Goal: Information Seeking & Learning: Compare options

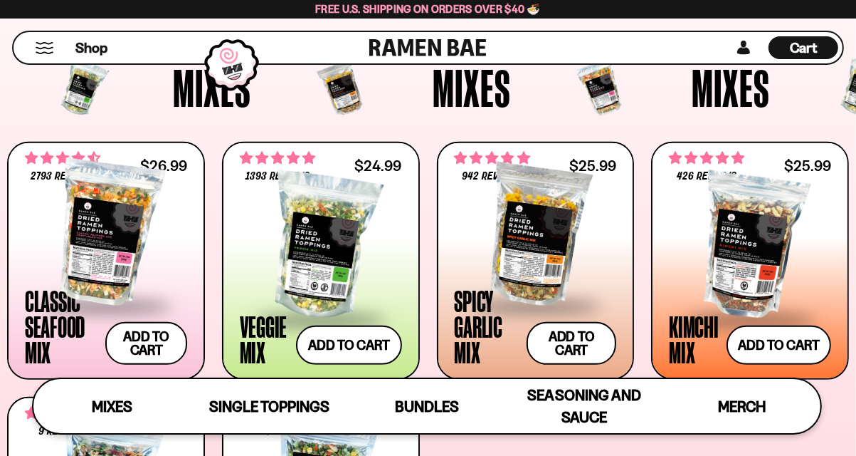
scroll to position [441, 0]
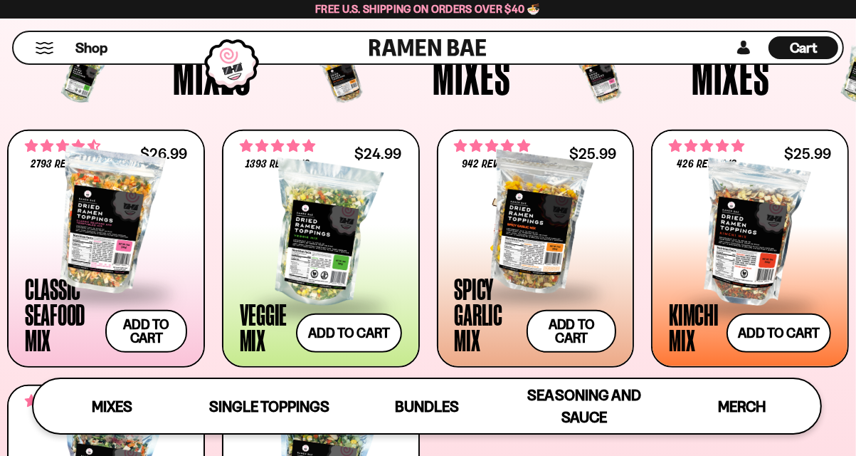
click at [524, 232] on div at bounding box center [536, 220] width 162 height 142
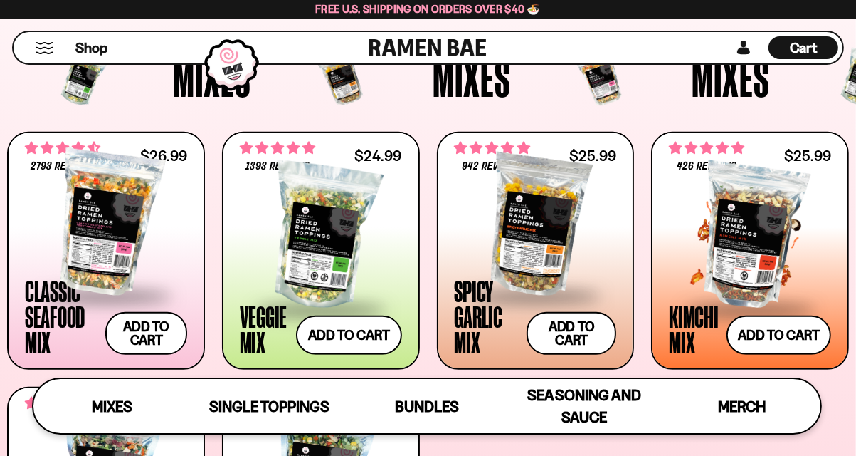
click at [687, 318] on span at bounding box center [750, 310] width 162 height 50
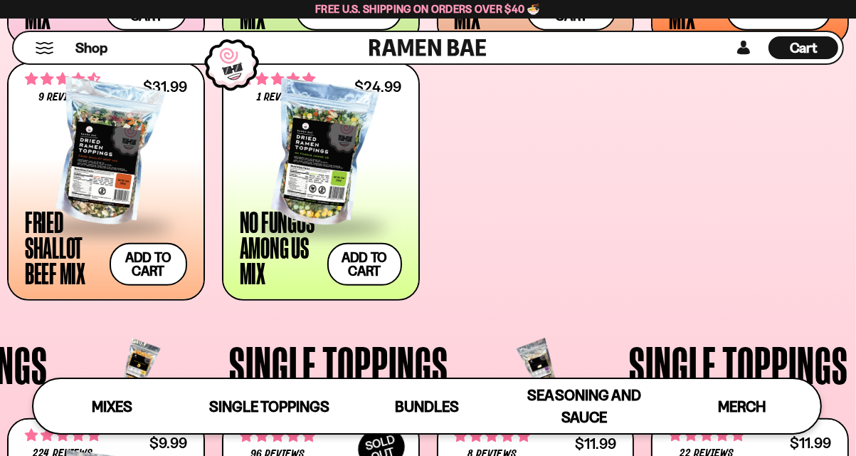
scroll to position [768, 0]
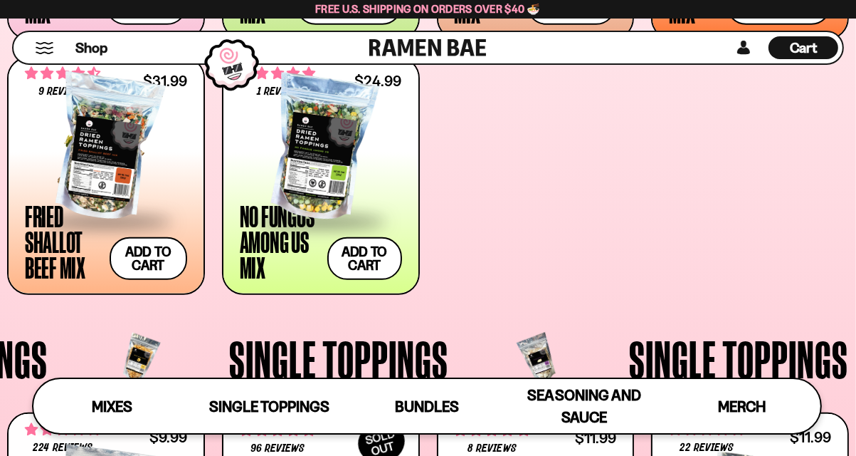
click at [78, 205] on span at bounding box center [106, 222] width 162 height 50
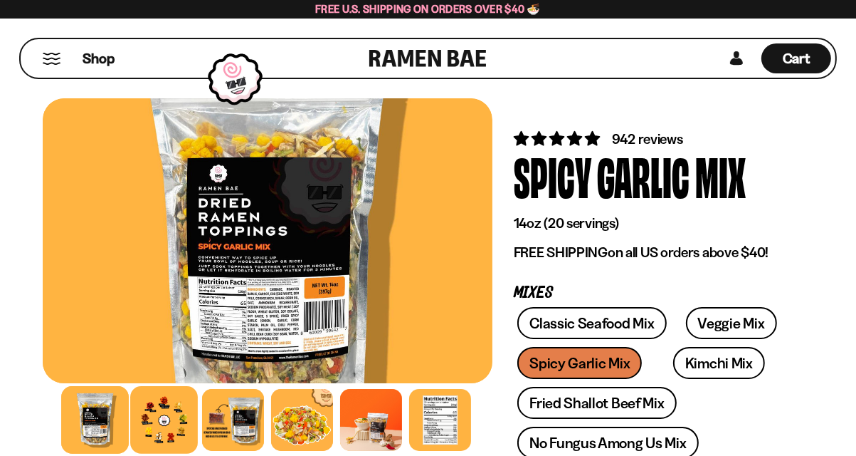
click at [171, 409] on div at bounding box center [164, 420] width 68 height 68
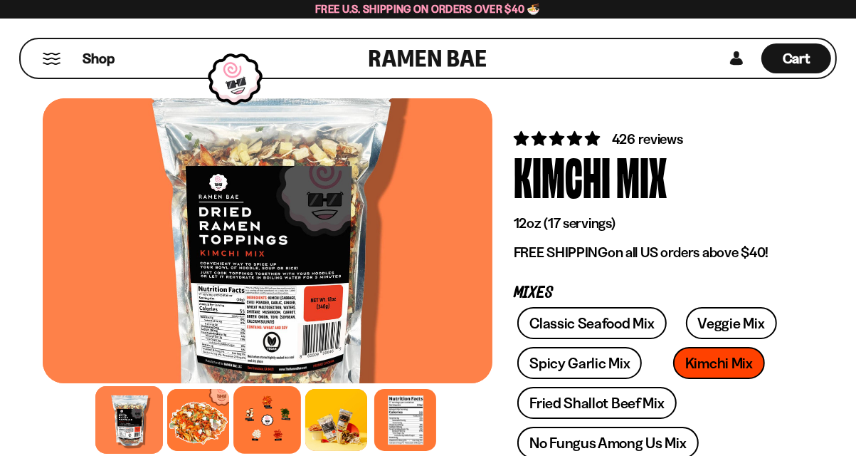
click at [257, 432] on div at bounding box center [267, 420] width 68 height 68
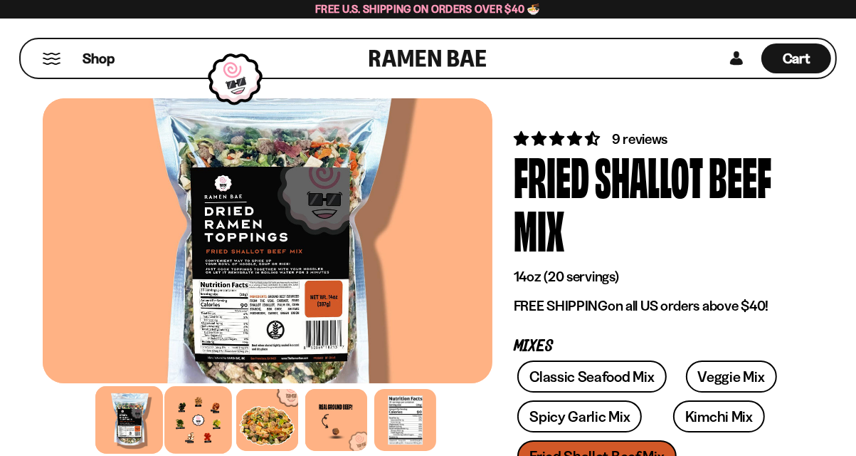
click at [191, 425] on div at bounding box center [198, 420] width 68 height 68
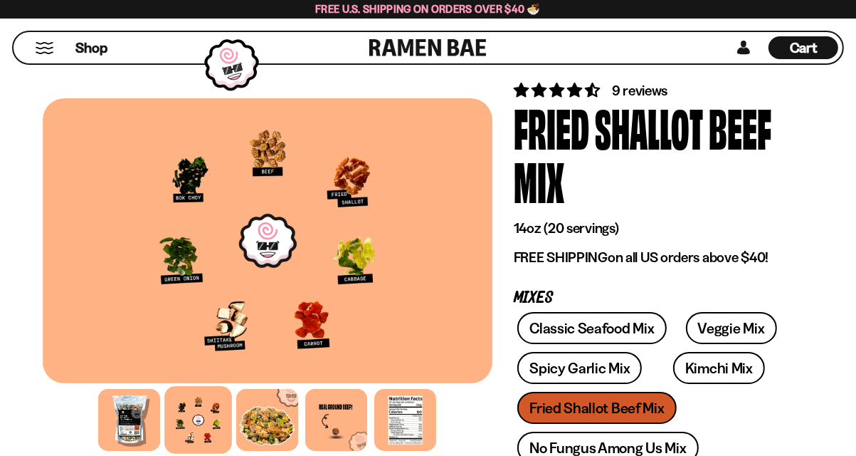
scroll to position [151, 0]
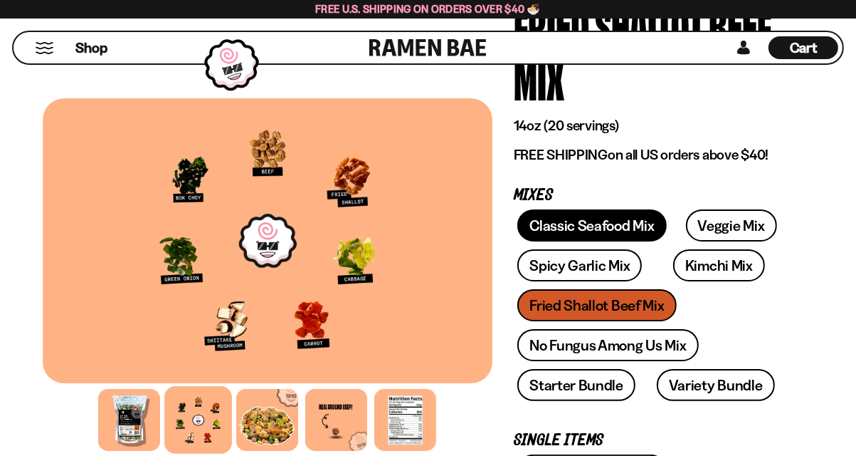
click at [564, 223] on link "Classic Seafood Mix" at bounding box center [591, 225] width 149 height 32
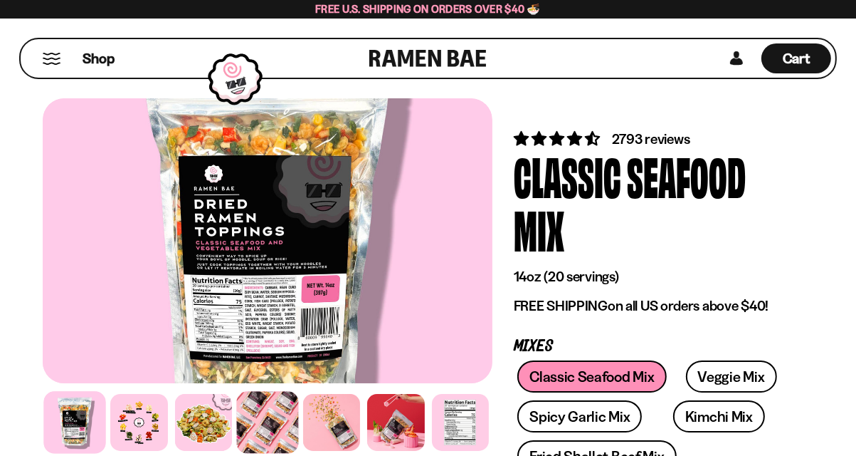
click at [256, 428] on div at bounding box center [267, 422] width 62 height 62
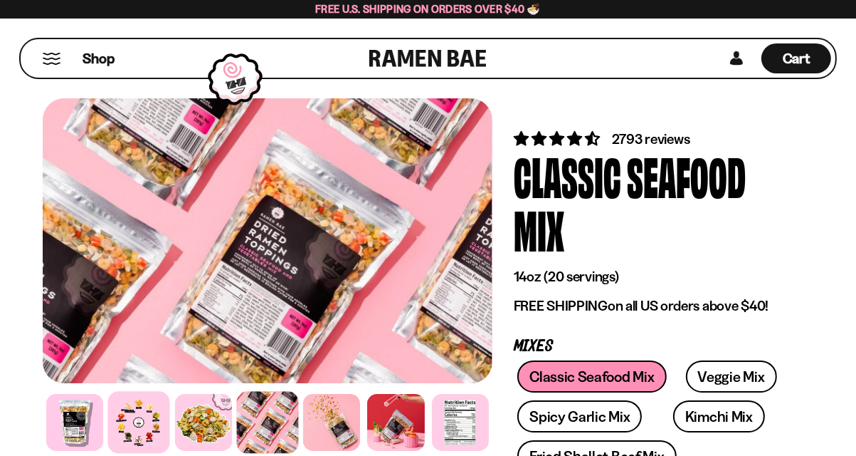
click at [140, 423] on div at bounding box center [139, 422] width 62 height 62
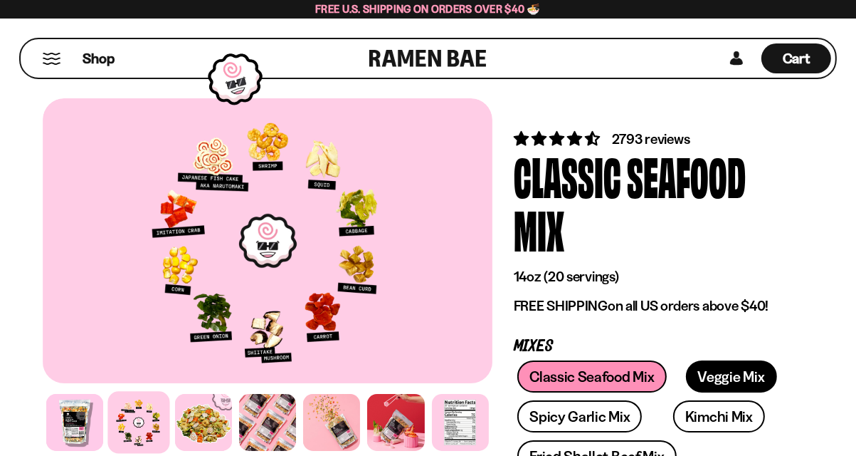
click at [687, 378] on link "Veggie Mix" at bounding box center [731, 376] width 91 height 32
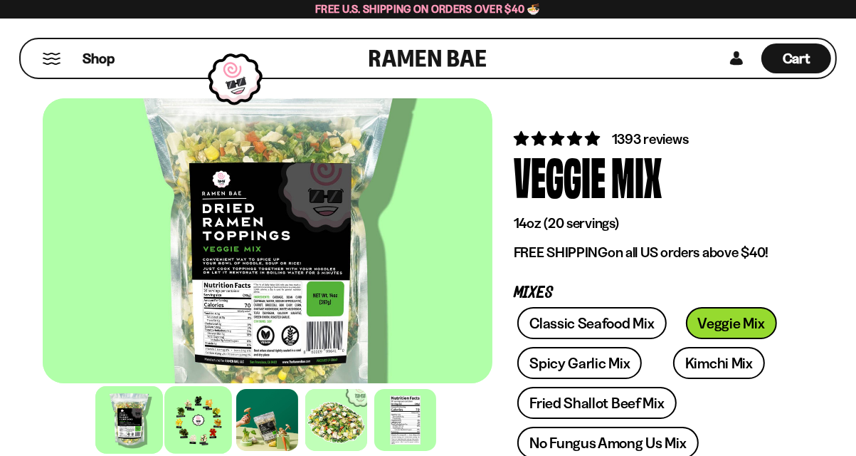
click at [194, 430] on div at bounding box center [198, 420] width 68 height 68
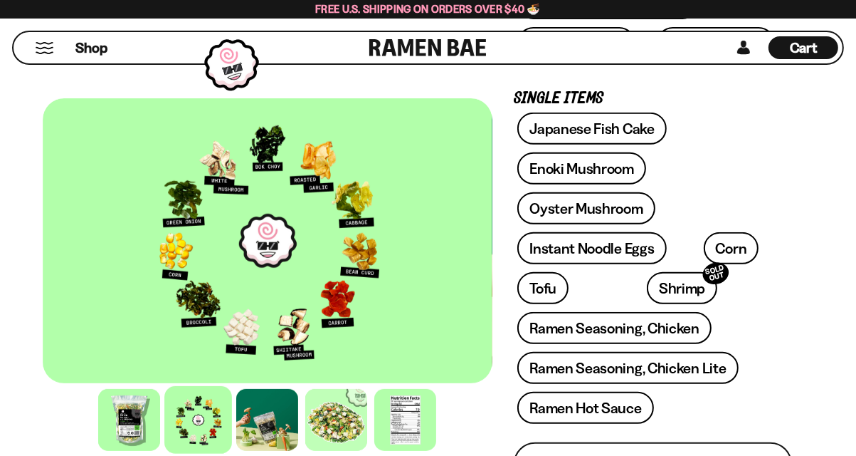
scroll to position [430, 0]
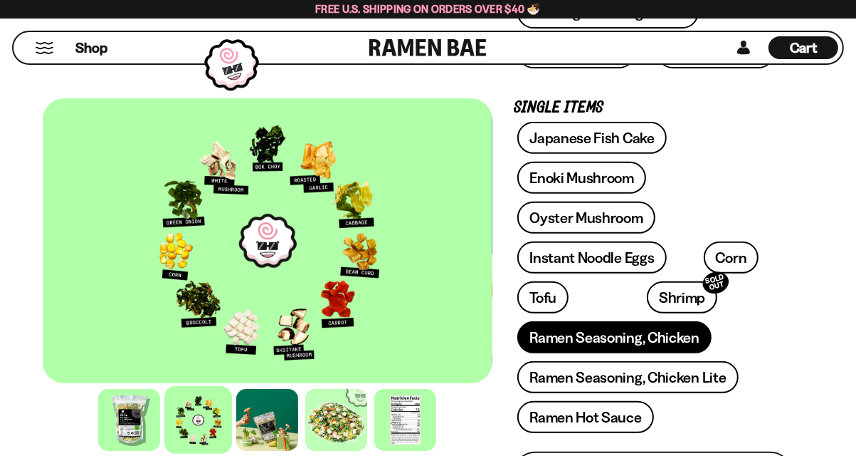
click at [675, 321] on link "Ramen Seasoning, Chicken" at bounding box center [614, 337] width 194 height 32
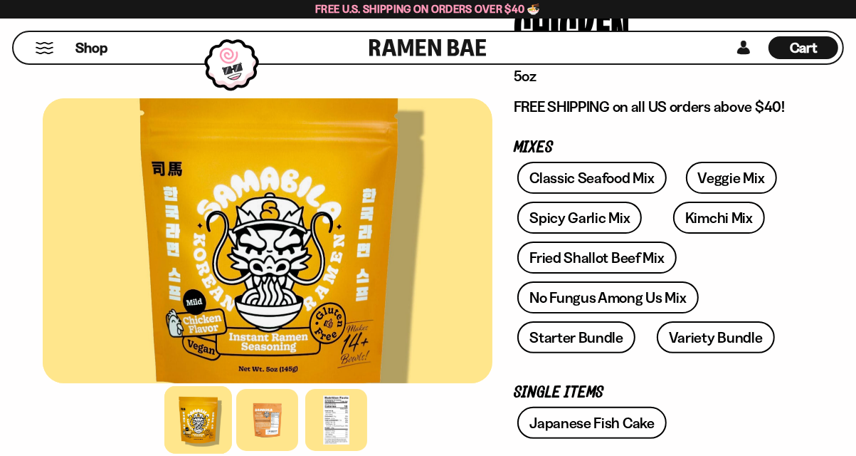
scroll to position [273, 0]
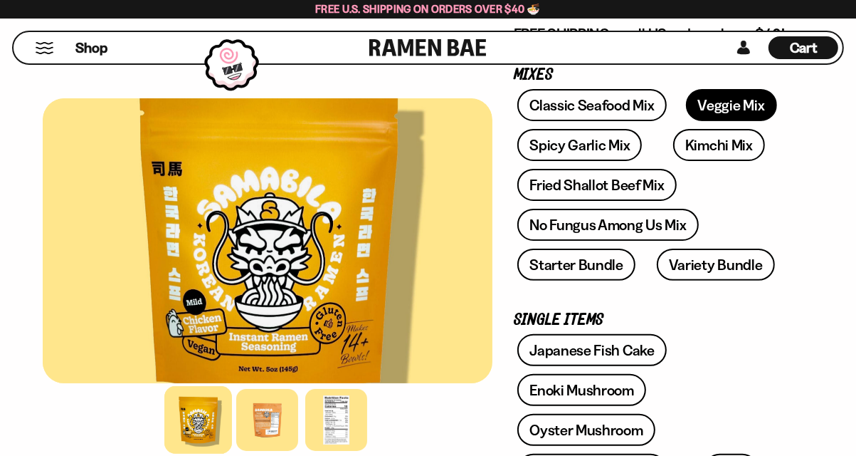
click at [711, 110] on link "Veggie Mix" at bounding box center [731, 105] width 91 height 32
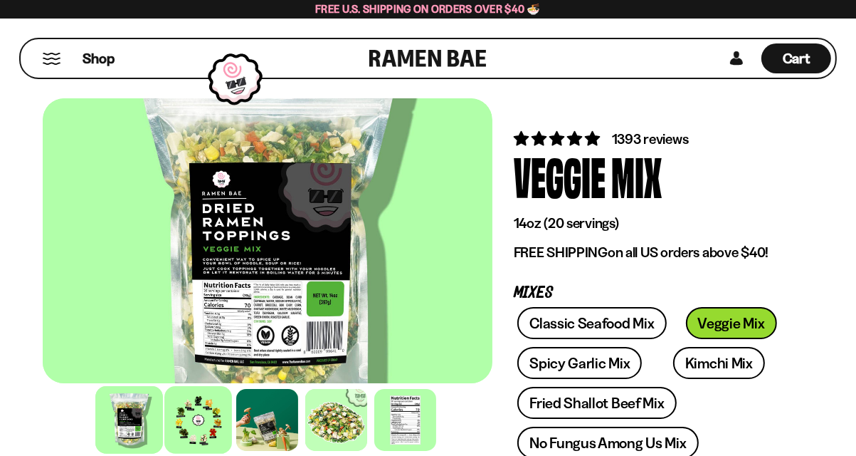
click at [186, 425] on div at bounding box center [198, 420] width 68 height 68
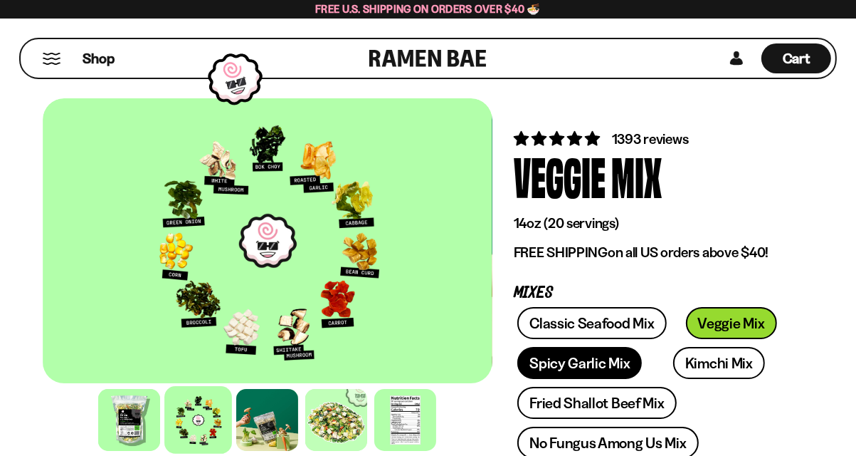
click at [574, 364] on link "Spicy Garlic Mix" at bounding box center [579, 363] width 125 height 32
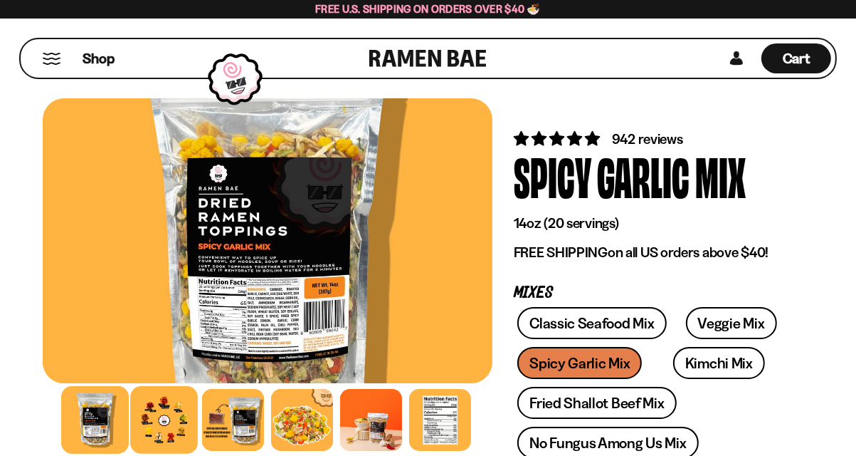
click at [162, 426] on div at bounding box center [164, 420] width 68 height 68
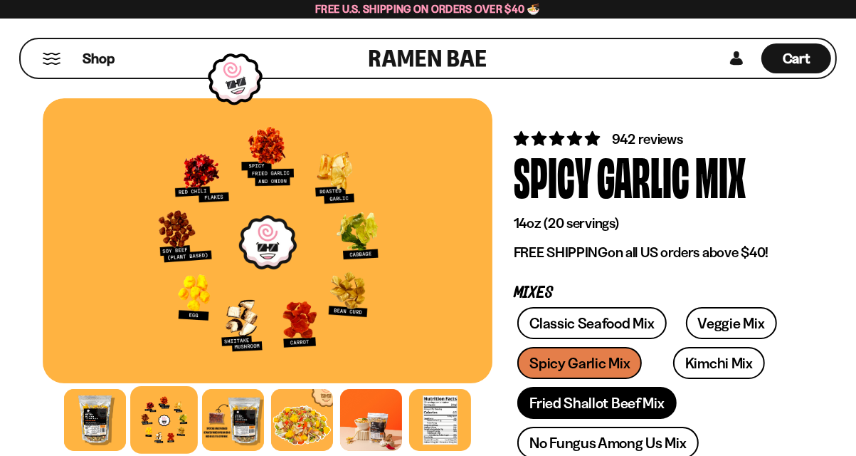
click at [584, 401] on link "Fried Shallot Beef Mix" at bounding box center [596, 402] width 159 height 32
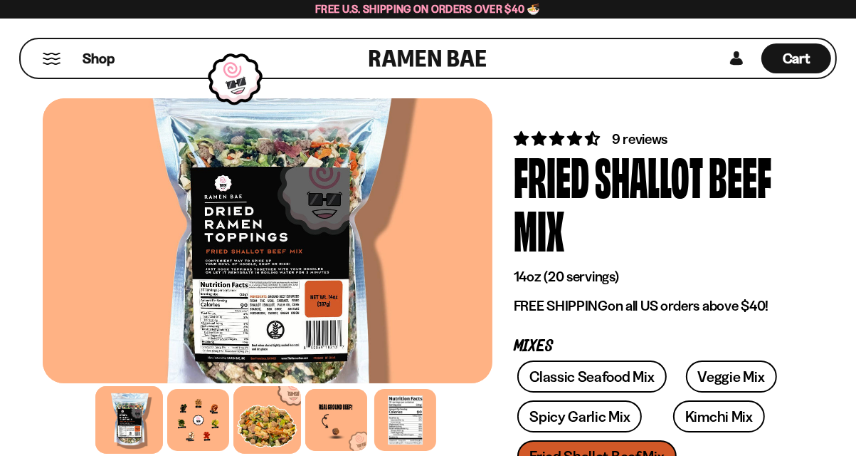
click at [280, 426] on div at bounding box center [267, 420] width 68 height 68
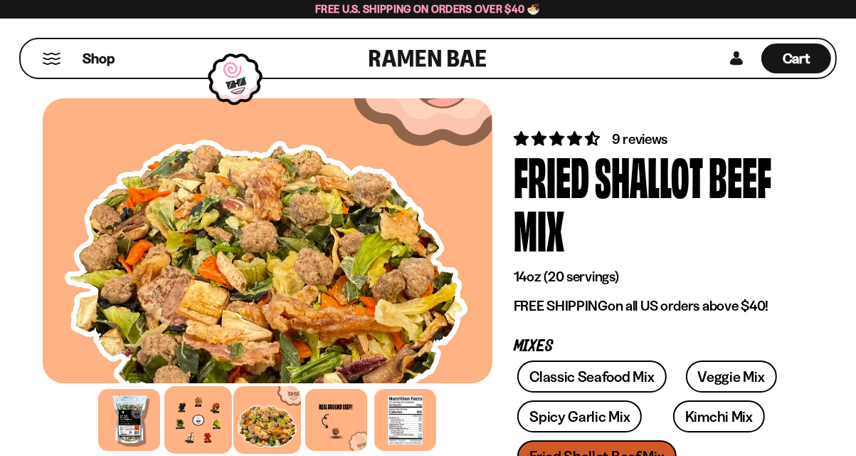
click at [204, 426] on div at bounding box center [198, 420] width 68 height 68
